Goal: Find specific page/section: Find specific page/section

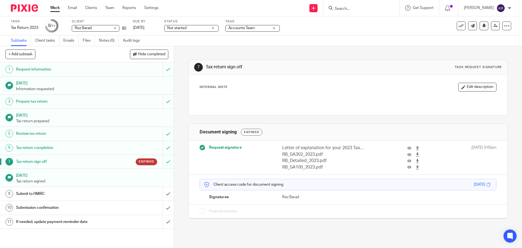
click at [355, 9] on input "Search" at bounding box center [358, 9] width 49 height 5
click at [350, 4] on div at bounding box center [361, 8] width 76 height 16
click at [349, 10] on input "Search" at bounding box center [358, 9] width 49 height 5
type input "supreme steelworks"
click button "submit" at bounding box center [0, 0] width 0 height 0
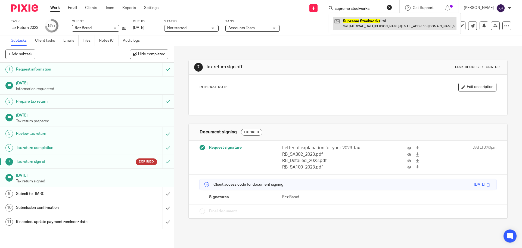
click at [362, 29] on link at bounding box center [394, 23] width 123 height 13
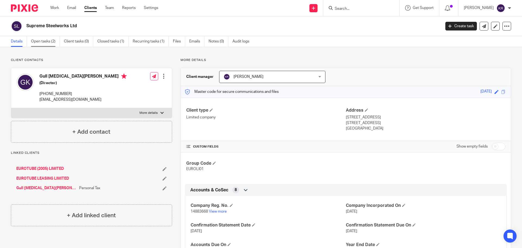
click at [52, 43] on link "Open tasks (2)" at bounding box center [45, 41] width 29 height 11
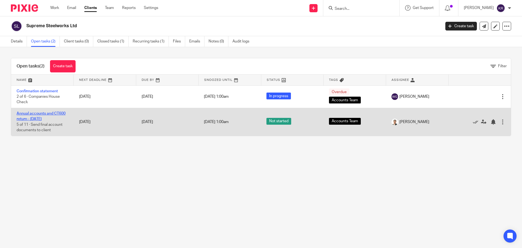
click at [51, 120] on link "Annual accounts and CT600 return - September 2025" at bounding box center [41, 115] width 49 height 9
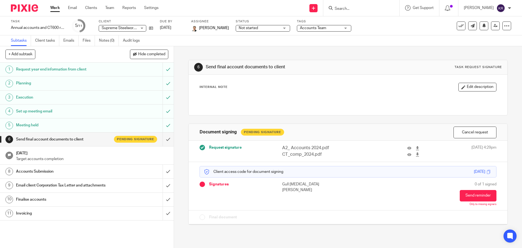
click at [350, 11] on input "Search" at bounding box center [358, 9] width 49 height 5
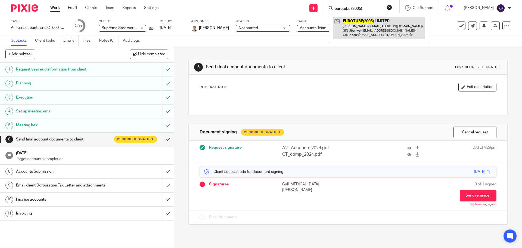
type input "eurotube (2005)"
click at [373, 33] on link at bounding box center [379, 27] width 92 height 21
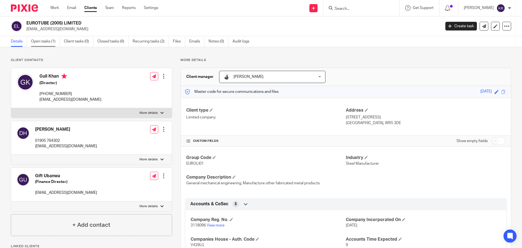
click at [46, 41] on link "Open tasks (1)" at bounding box center [45, 41] width 29 height 11
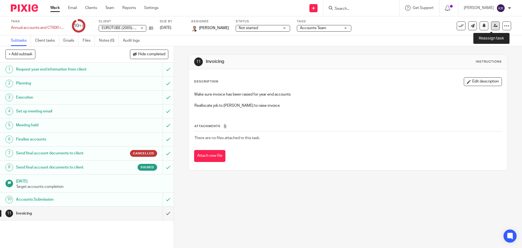
click at [493, 26] on icon at bounding box center [495, 26] width 4 height 4
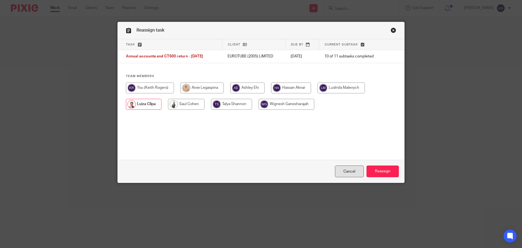
click at [344, 169] on link "Cancel" at bounding box center [349, 171] width 29 height 12
